Goal: Navigation & Orientation: Find specific page/section

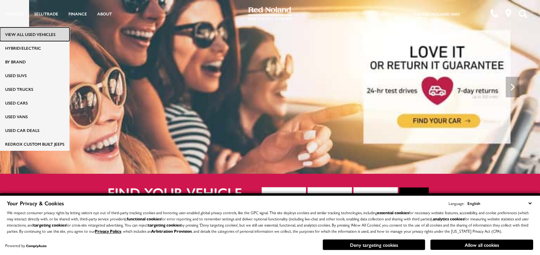
click at [21, 31] on link "View All Used Vehicles" at bounding box center [34, 34] width 69 height 14
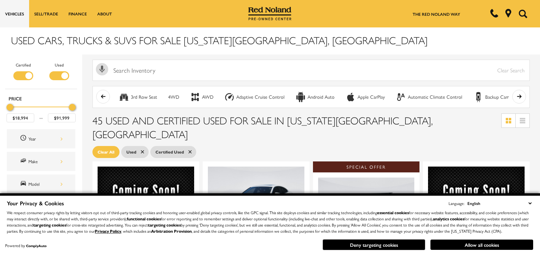
click at [78, 124] on div "Certified Used Type Price $18,994 $91,999 Year Make Model Trim Features Fueltyp…" at bounding box center [41, 231] width 82 height 355
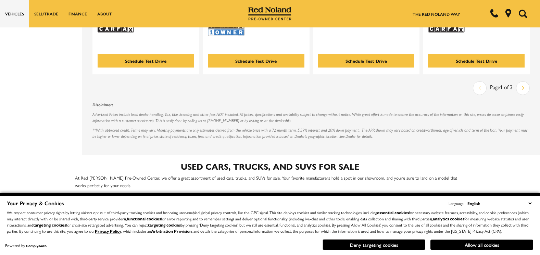
scroll to position [1534, 0]
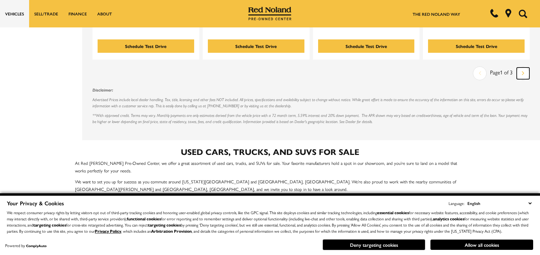
click at [524, 67] on link "Next" at bounding box center [523, 73] width 13 height 12
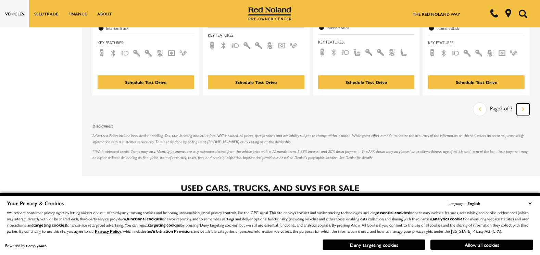
scroll to position [1492, 0]
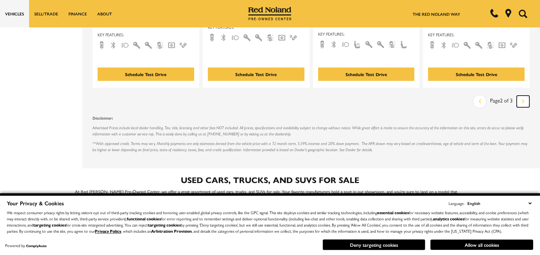
click at [529, 96] on link "Next" at bounding box center [523, 102] width 13 height 12
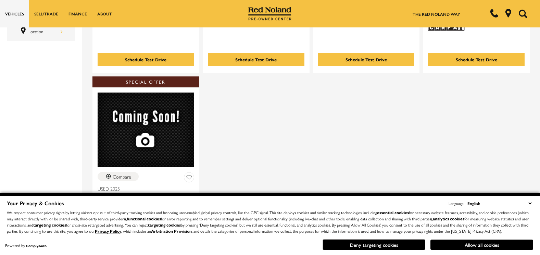
scroll to position [383, 0]
